Goal: Task Accomplishment & Management: Complete application form

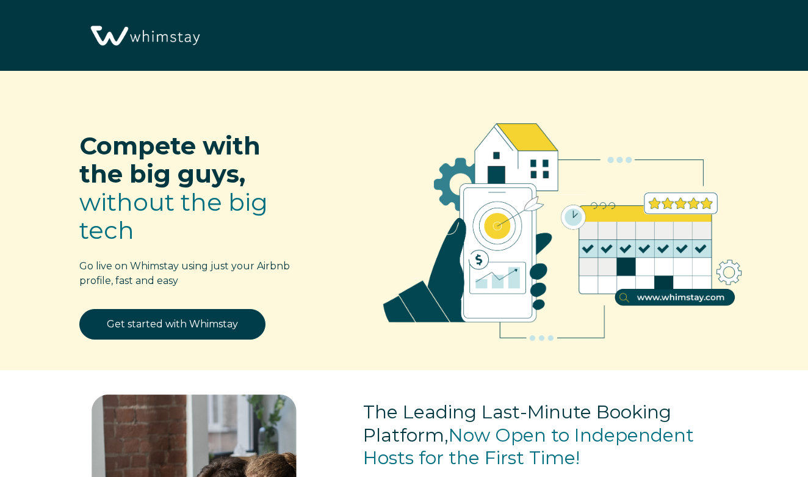
select select "US"
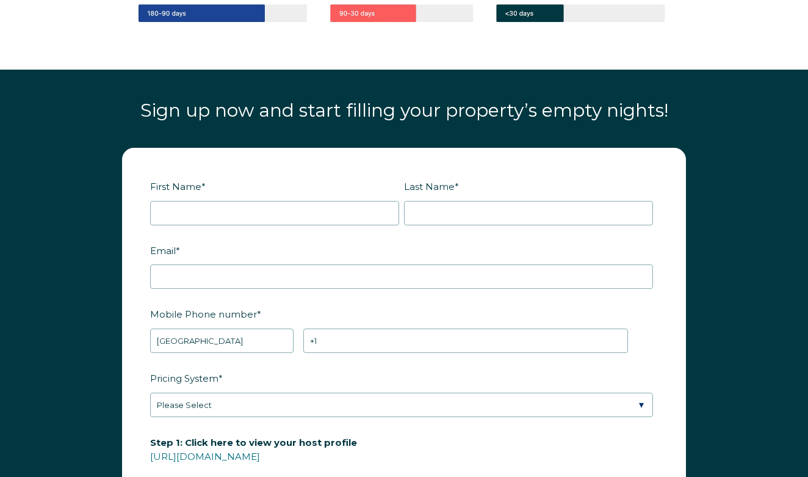
scroll to position [1320, 0]
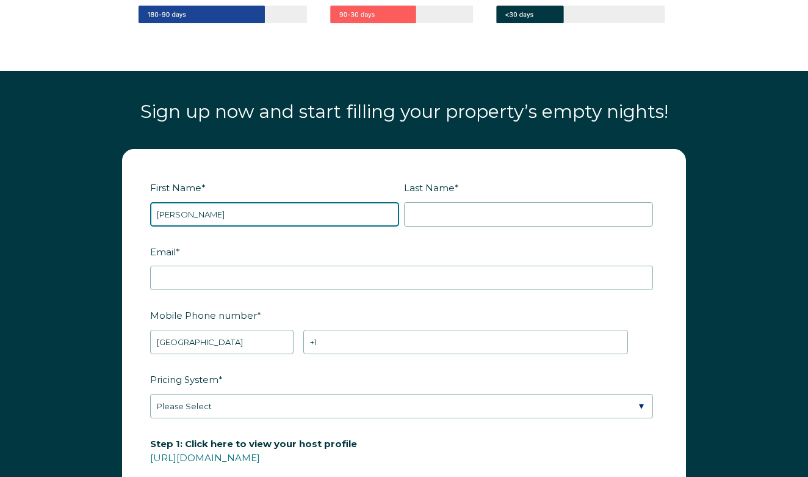
type input "[PERSON_NAME]"
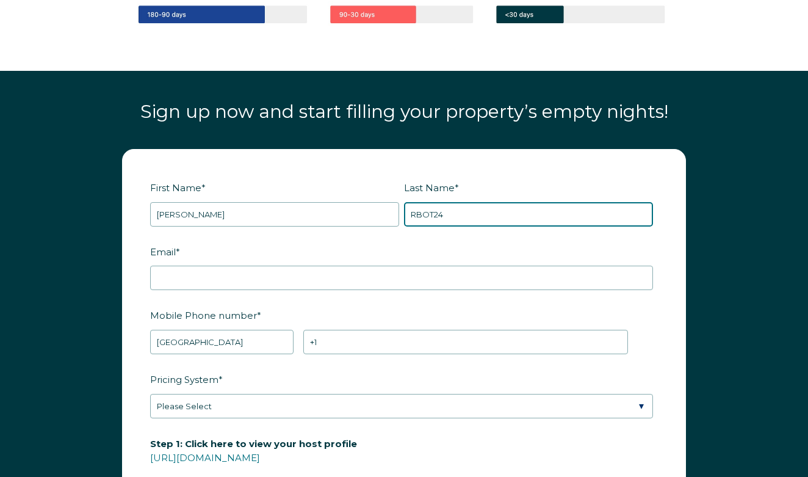
type input "RBOT24"
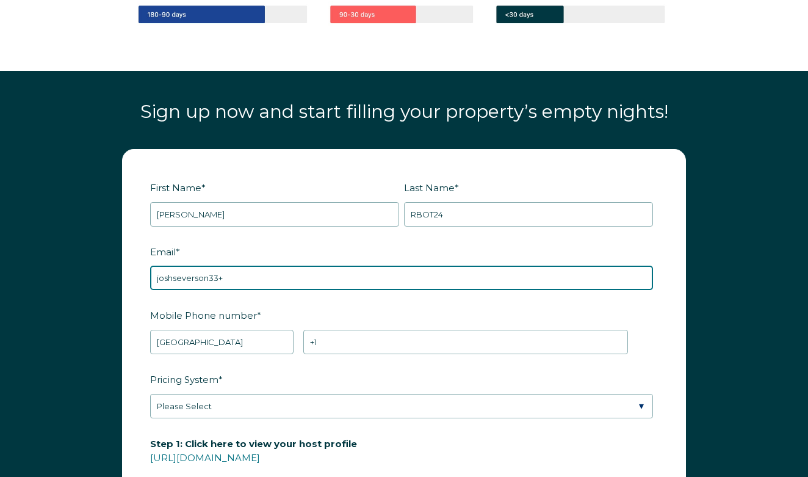
paste input "RBOT24"
type input "[EMAIL_ADDRESS][DOMAIN_NAME]"
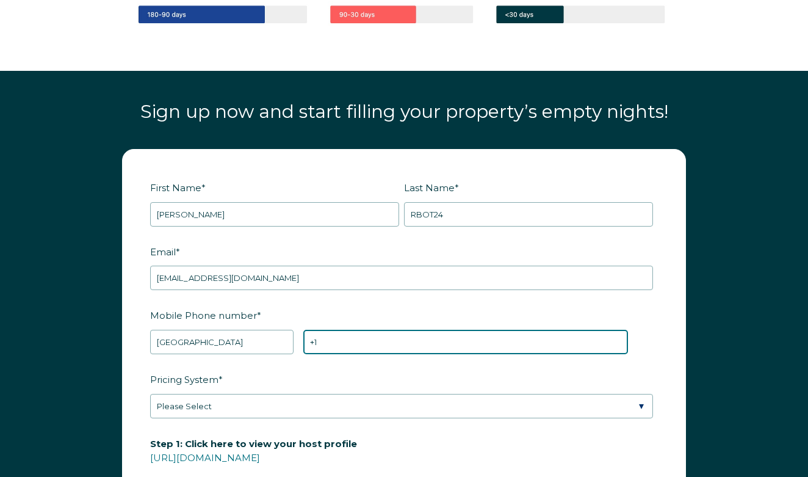
click at [359, 339] on input "+1" at bounding box center [465, 342] width 325 height 24
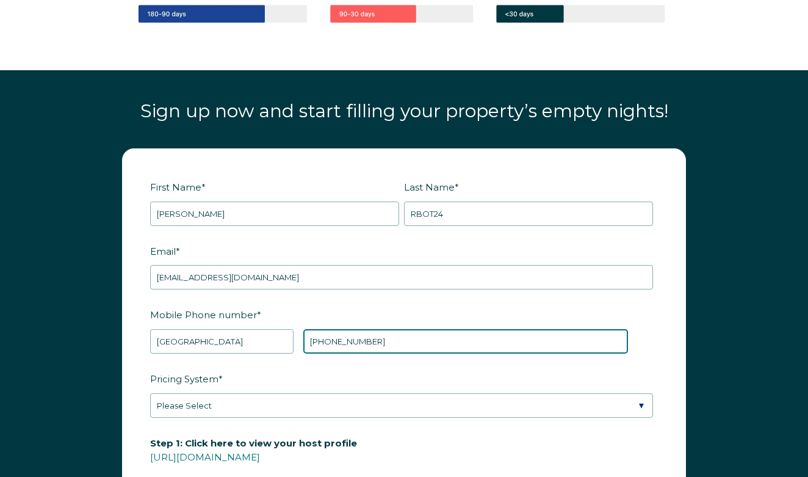
type input "[PHONE_NUMBER]"
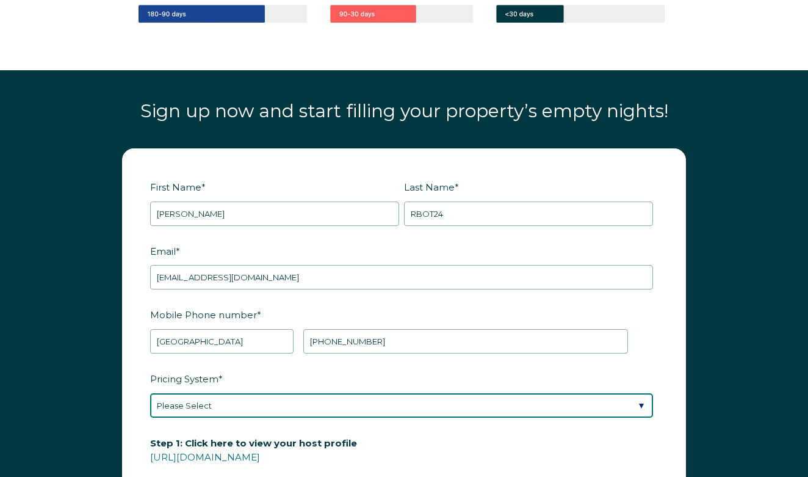
select select "PriceLabs"
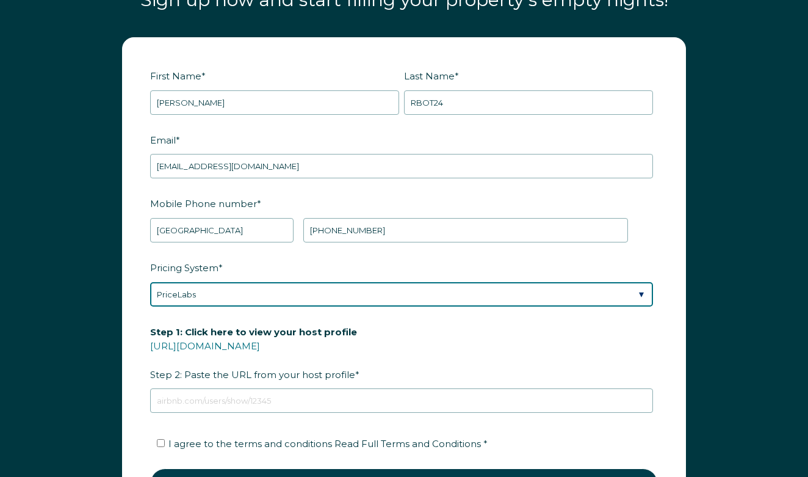
scroll to position [1435, 0]
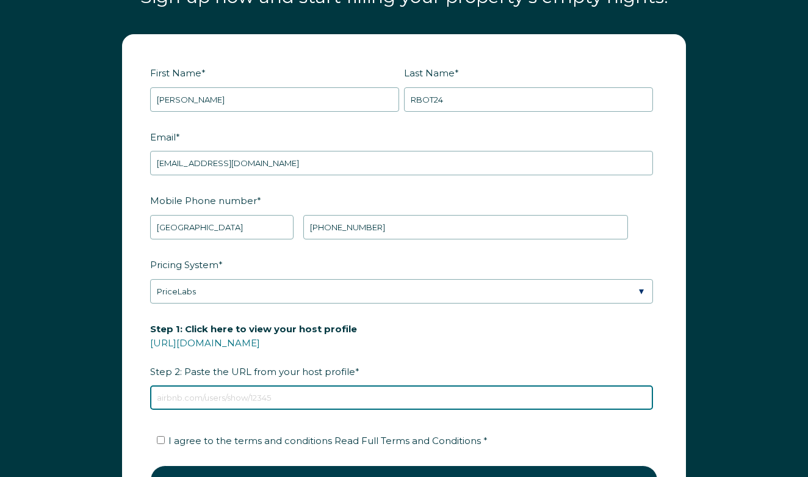
click at [271, 388] on input "Step 1: Click here to view your host profile [URL][DOMAIN_NAME] Step 2: Paste t…" at bounding box center [401, 397] width 503 height 24
click at [267, 394] on input "Step 1: Click here to view your host profile [URL][DOMAIN_NAME] Step 2: Paste t…" at bounding box center [401, 397] width 503 height 24
click at [220, 396] on input "Step 1: Click here to view your host profile [URL][DOMAIN_NAME] Step 2: Paste t…" at bounding box center [401, 397] width 503 height 24
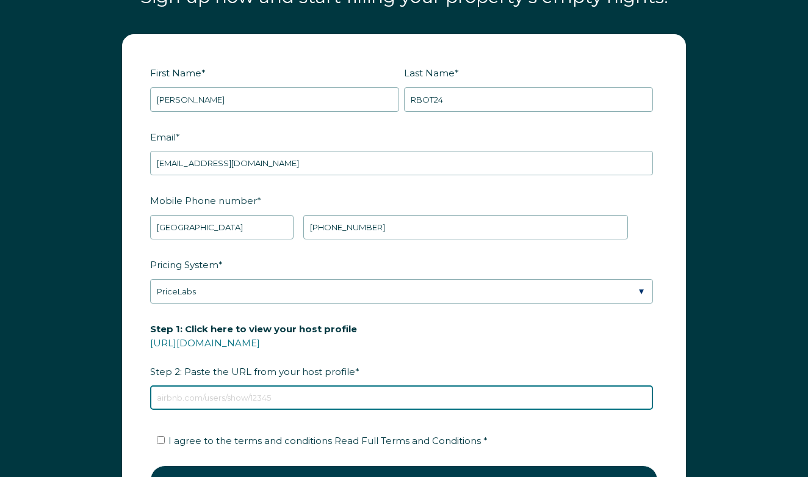
click at [220, 396] on input "Step 1: Click here to view your host profile [URL][DOMAIN_NAME] Step 2: Paste t…" at bounding box center [401, 397] width 503 height 24
click at [256, 393] on input "Step 1: Click here to view your host profile [URL][DOMAIN_NAME] Step 2: Paste t…" at bounding box center [401, 397] width 503 height 24
click at [220, 394] on input "Step 1: Click here to view your host profile [URL][DOMAIN_NAME] Step 2: Paste t…" at bounding box center [401, 397] width 503 height 24
click at [231, 391] on input "Step 1: Click here to view your host profile [URL][DOMAIN_NAME] Step 2: Paste t…" at bounding box center [401, 397] width 503 height 24
paste input "[URL][DOMAIN_NAME]"
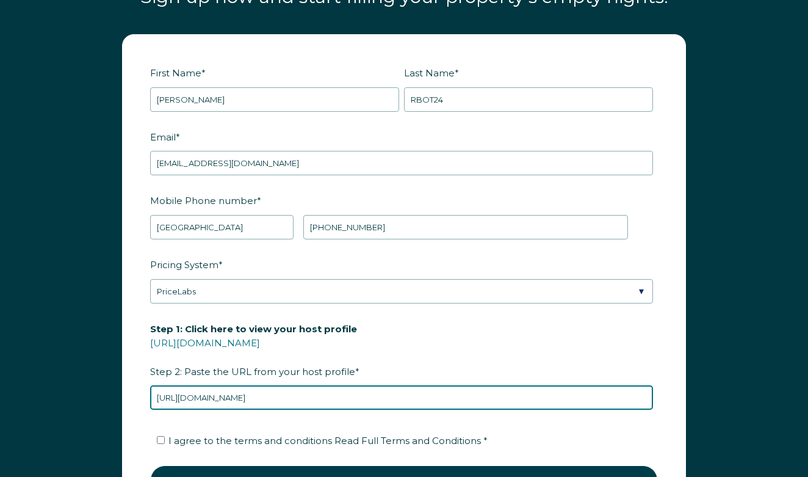
type input "[URL][DOMAIN_NAME]"
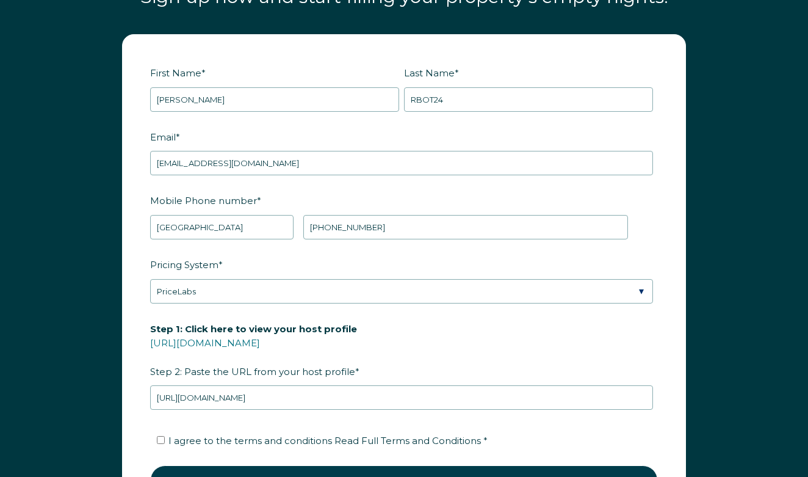
click at [197, 438] on span "I agree to the terms and conditions Read Full Terms and Conditions *" at bounding box center [327, 441] width 319 height 12
click at [165, 438] on input "I agree to the terms and conditions Read Full Terms and Conditions *" at bounding box center [161, 440] width 8 height 8
checkbox input "true"
drag, startPoint x: 118, startPoint y: 386, endPoint x: 262, endPoint y: 359, distance: 146.7
click at [117, 386] on div "First Name * [PERSON_NAME] Last Name * RBOT24 RBO Token Company ID Referrer Cod…" at bounding box center [404, 286] width 588 height 504
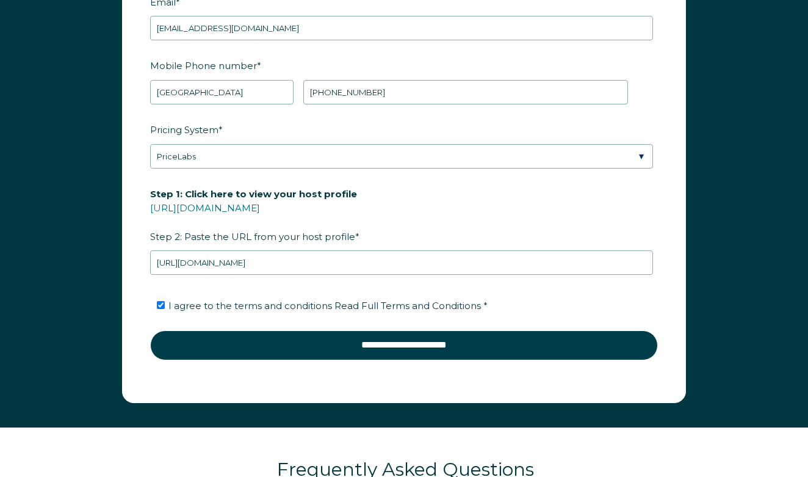
scroll to position [1573, 0]
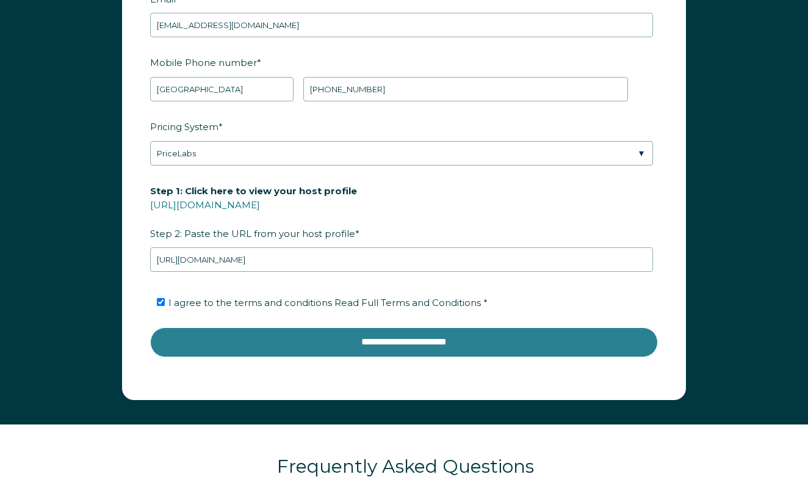
click at [382, 354] on input "**********" at bounding box center [404, 341] width 508 height 29
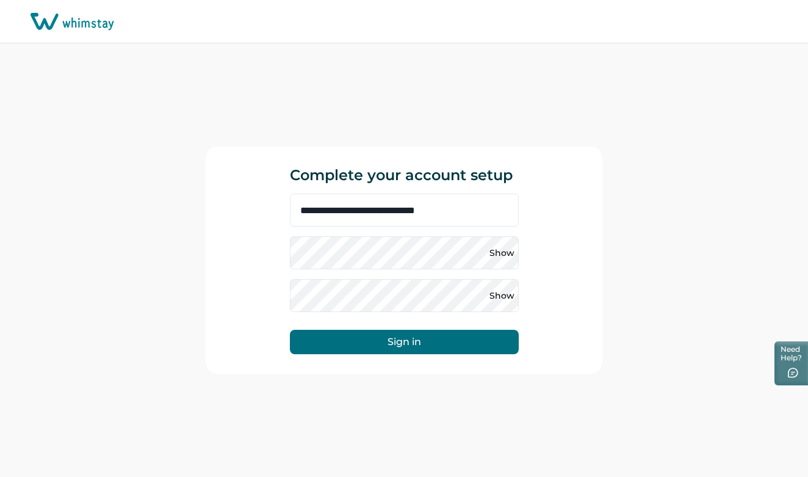
click at [143, 192] on div "**********" at bounding box center [404, 259] width 808 height 433
click at [179, 179] on div "**********" at bounding box center [404, 259] width 808 height 433
